Goal: Information Seeking & Learning: Find specific fact

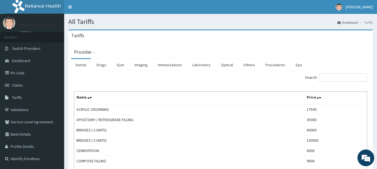
click at [328, 82] on div "Search:" at bounding box center [296, 78] width 142 height 10
click at [331, 79] on input "Search:" at bounding box center [343, 77] width 48 height 8
click at [265, 68] on link "Procedures" at bounding box center [275, 65] width 29 height 12
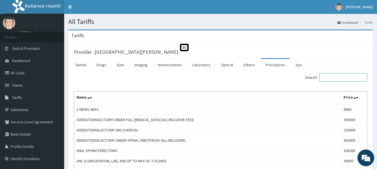
click at [334, 77] on input "Search:" at bounding box center [343, 77] width 48 height 8
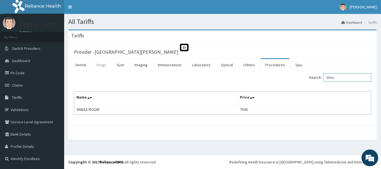
type input "SINGL"
click at [103, 68] on link "Drugs" at bounding box center [101, 65] width 19 height 12
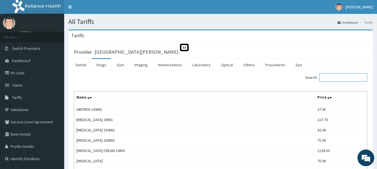
click at [328, 78] on input "Search:" at bounding box center [343, 77] width 48 height 8
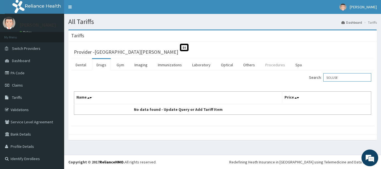
type input "SOLUSE"
click at [276, 64] on link "Procedures" at bounding box center [275, 65] width 29 height 12
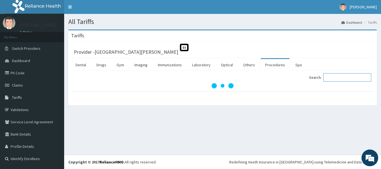
click at [339, 80] on input "Search:" at bounding box center [347, 77] width 48 height 8
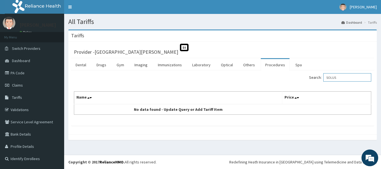
type input "SOLUS"
click at [100, 67] on link "Drugs" at bounding box center [101, 65] width 19 height 12
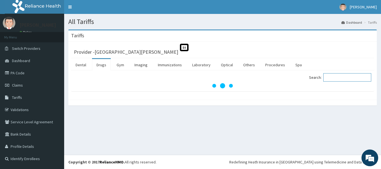
click at [333, 79] on input "Search:" at bounding box center [347, 77] width 48 height 8
type input "solus"
